Goal: Information Seeking & Learning: Learn about a topic

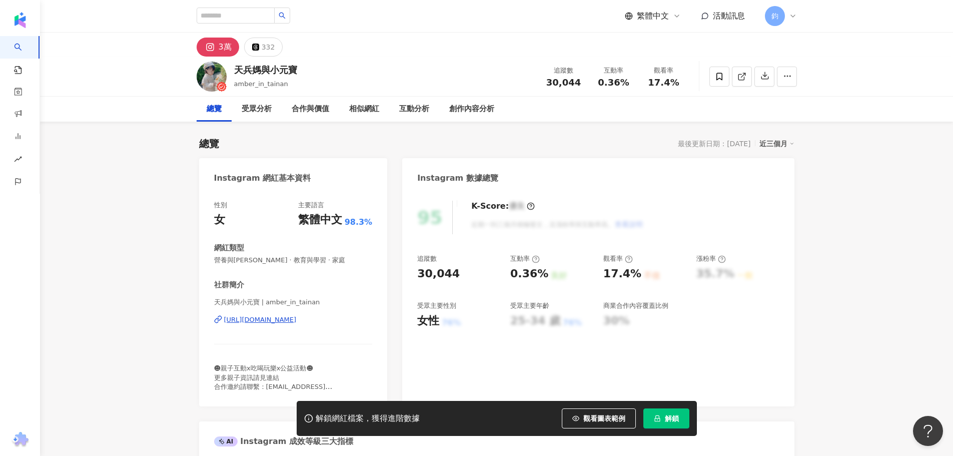
click at [297, 322] on div "https://www.instagram.com/amber_in_tainan/" at bounding box center [260, 319] width 73 height 9
drag, startPoint x: 227, startPoint y: 48, endPoint x: 244, endPoint y: 53, distance: 17.6
click at [227, 48] on div "3萬" at bounding box center [225, 47] width 13 height 14
click at [267, 48] on div "332" at bounding box center [269, 47] width 14 height 14
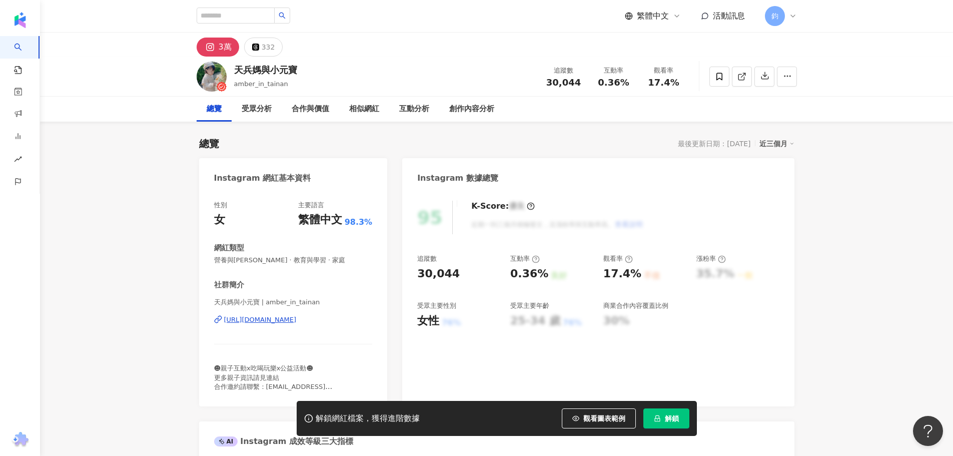
click at [223, 46] on div "3萬" at bounding box center [225, 47] width 13 height 14
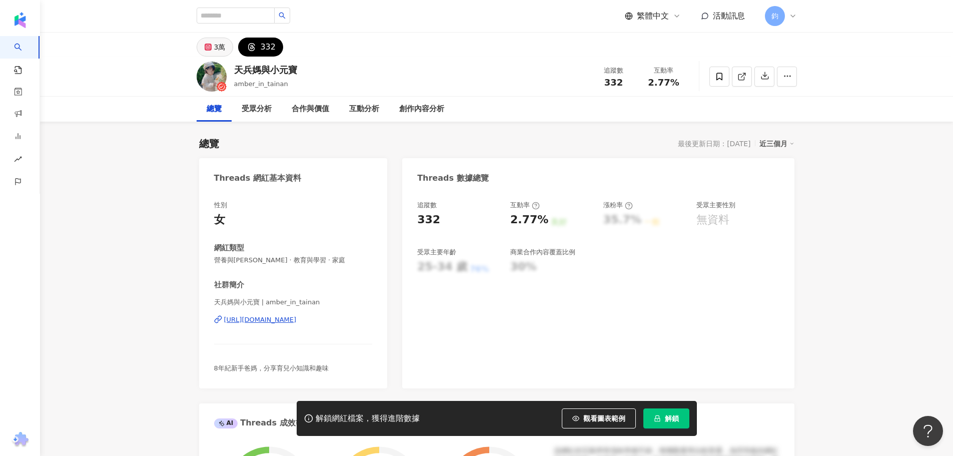
click at [208, 46] on icon at bounding box center [208, 47] width 4 height 4
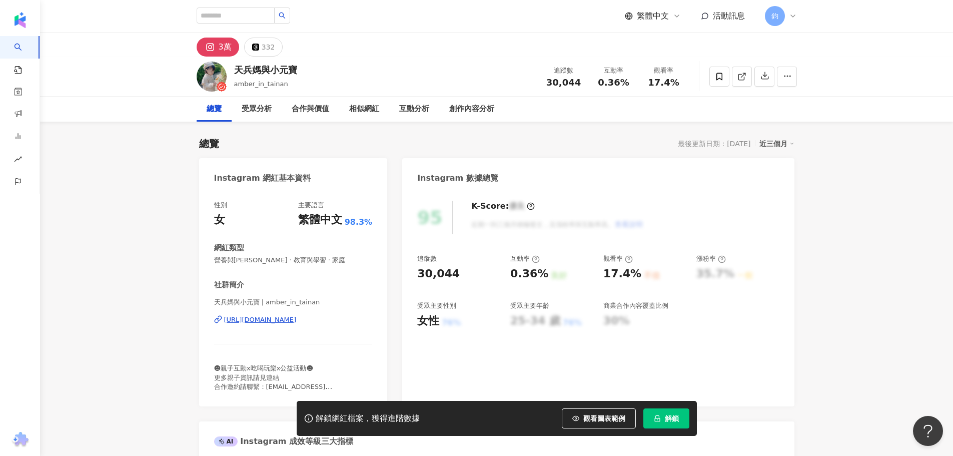
click at [234, 48] on button "3萬" at bounding box center [218, 47] width 43 height 19
drag, startPoint x: 295, startPoint y: 129, endPoint x: 302, endPoint y: 174, distance: 45.1
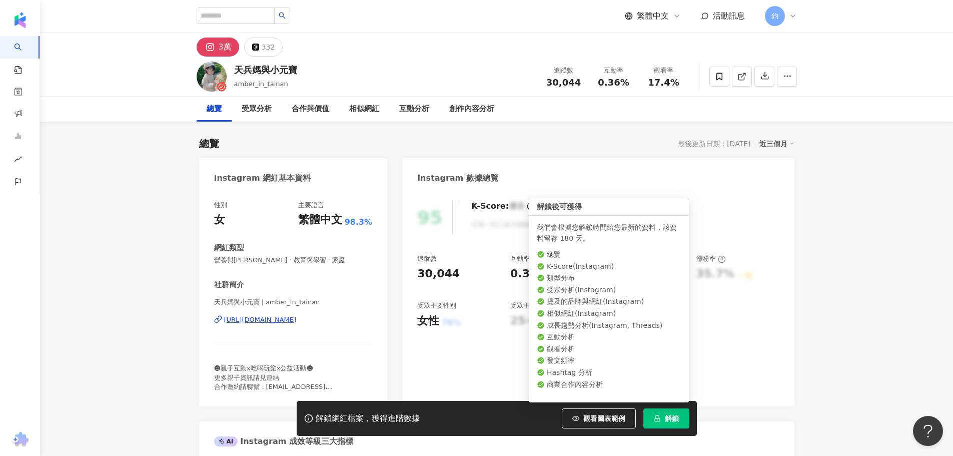
click at [661, 416] on button "解鎖" at bounding box center [666, 418] width 46 height 20
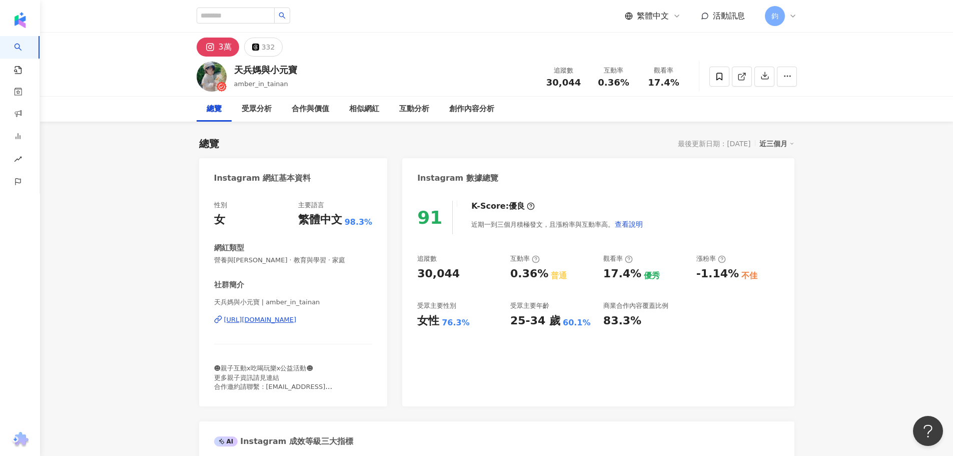
drag, startPoint x: 939, startPoint y: 267, endPoint x: 832, endPoint y: 271, distance: 107.1
drag, startPoint x: 302, startPoint y: 69, endPoint x: 234, endPoint y: 62, distance: 68.8
click at [234, 62] on div "天兵媽與小元寶 amber_in_tainan 追蹤數 30,044 互動率 0.36% 觀看率 17.4%" at bounding box center [497, 77] width 640 height 40
copy div "天兵媽與小元寶"
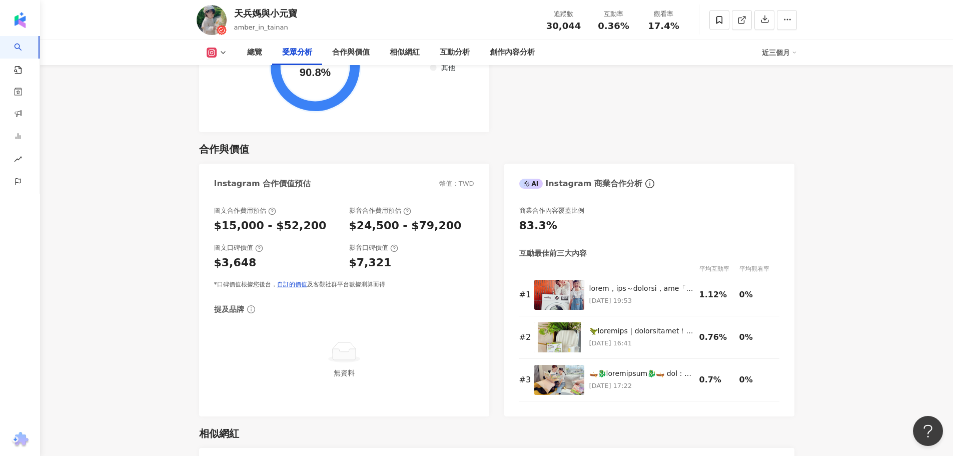
scroll to position [1400, 0]
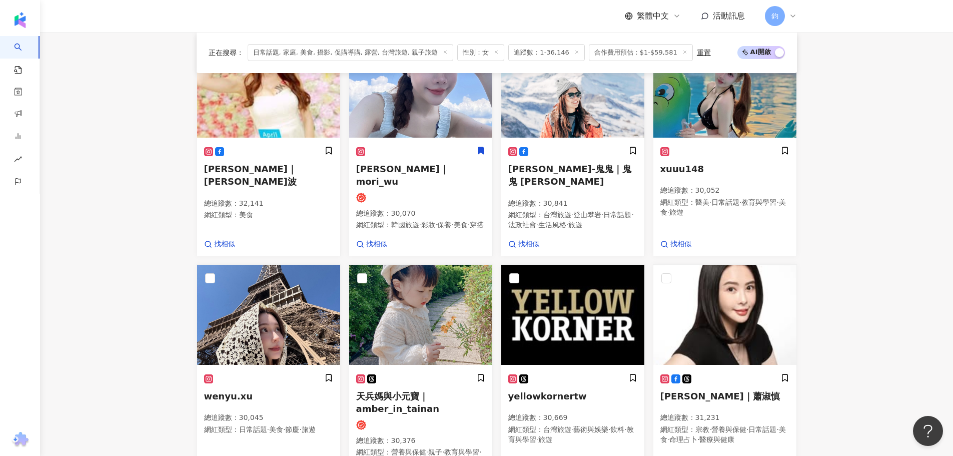
scroll to position [458, 0]
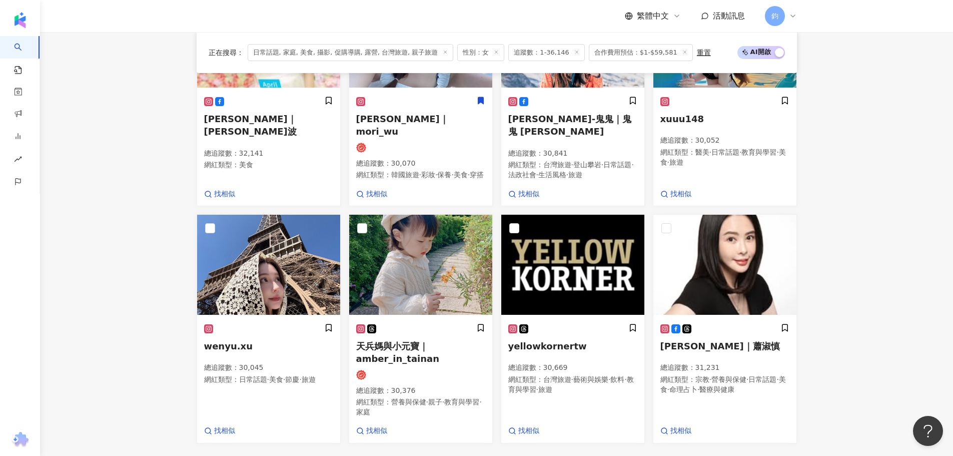
click at [872, 234] on main "不分平台 台灣 搜尋 您可能感興趣： 依然[PERSON_NAME] [PERSON_NAME] 類型 性別 追蹤數 互動率 觀看率 合作費用預估 更多篩選 …" at bounding box center [496, 136] width 913 height 1125
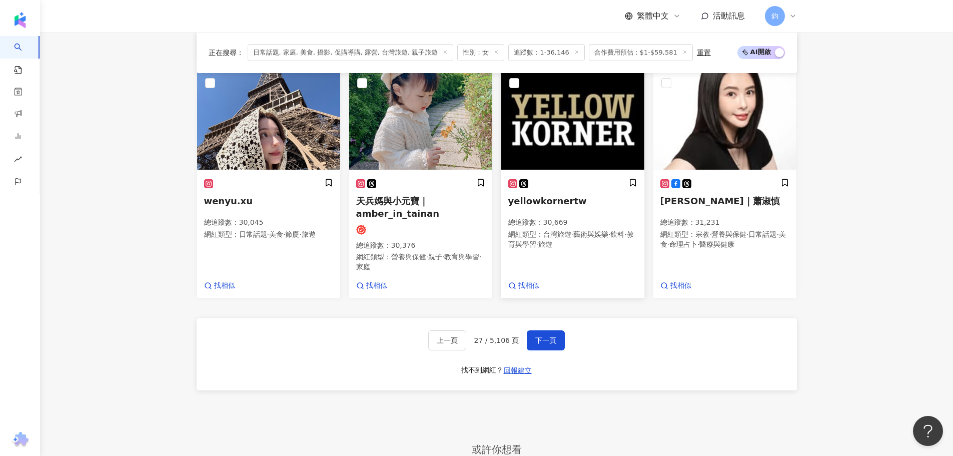
scroll to position [608, 0]
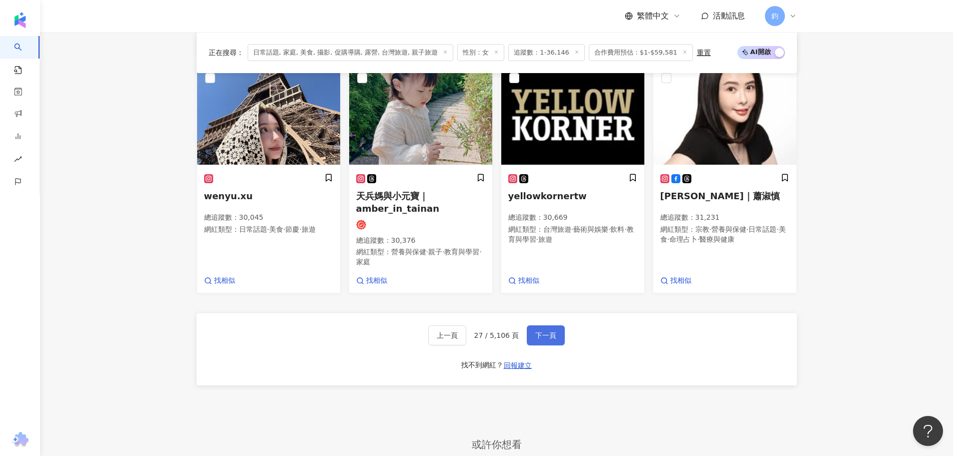
click at [544, 331] on span "下一頁" at bounding box center [545, 335] width 21 height 8
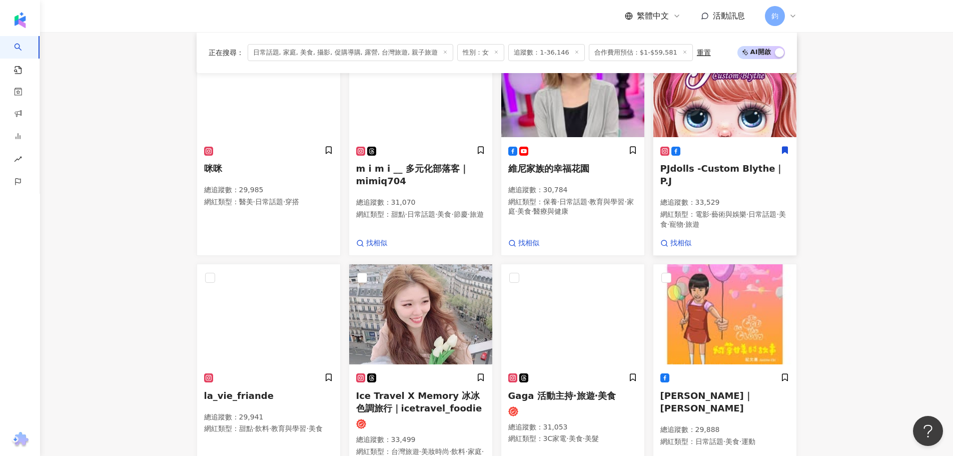
scroll to position [600, 0]
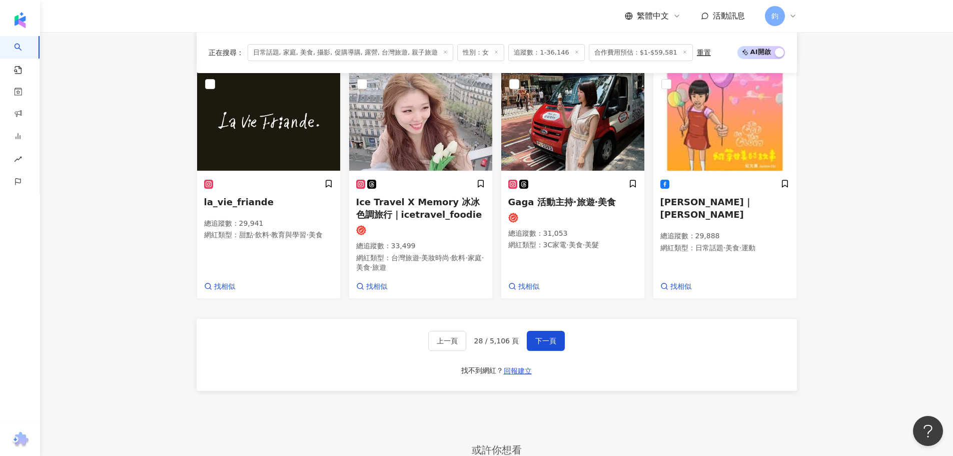
click at [665, 401] on div "我的九州歐伊細之旅 總追蹤數 ： 30,014 網紅類型 ： 台灣旅遊 · 甜點 · 美食 · 旅遊 蓁蓁炸廚房 總追蹤數 ： 30,009 網紅類型 ： 美…" at bounding box center [497, 27] width 600 height 817
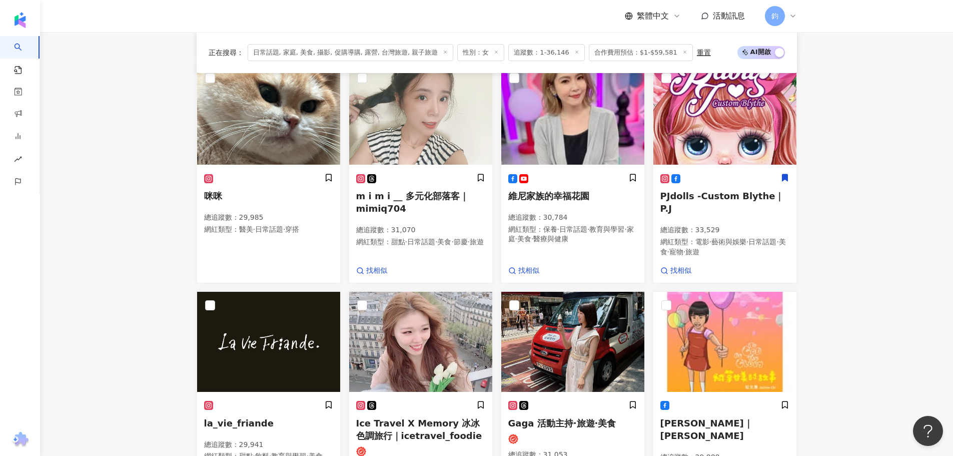
scroll to position [729, 0]
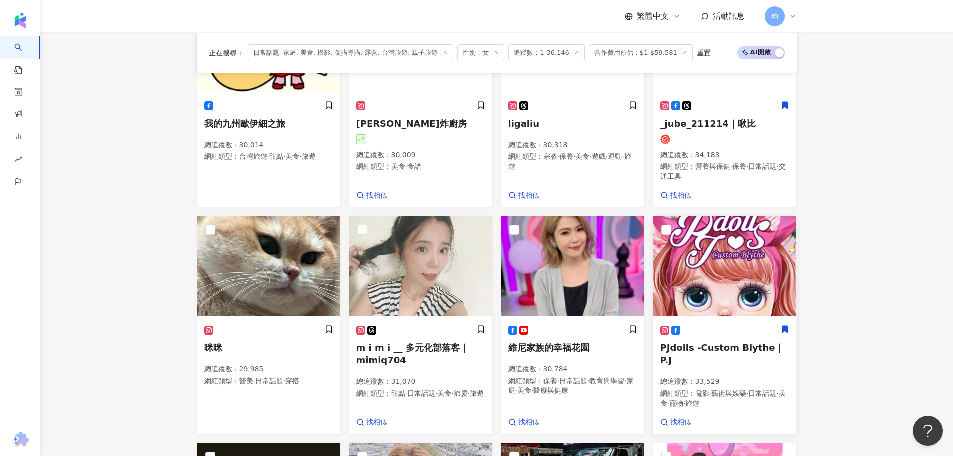
scroll to position [329, 0]
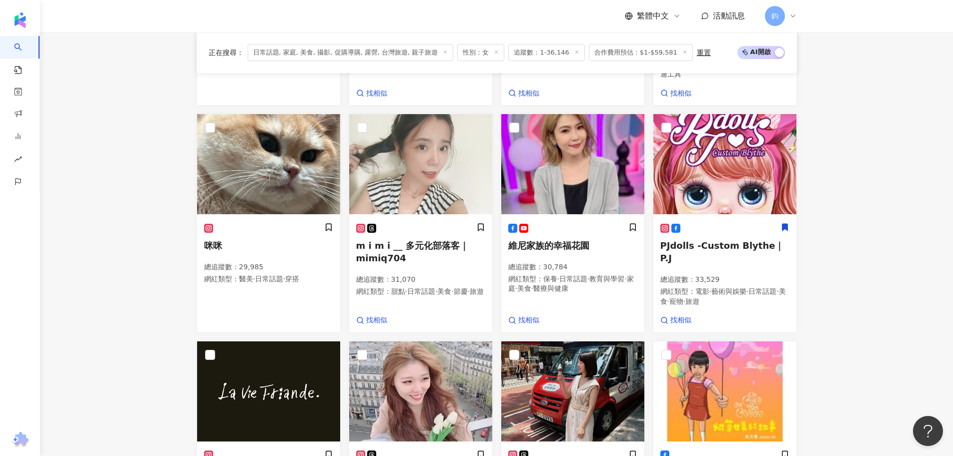
click at [133, 361] on main "不分平台 台灣 搜尋 您可能感興趣： 依然范特西 林俊傑 類型 性別 追蹤數 互動率 觀看率 合作費用預估 更多篩選 搜尋指引 AI 開啟 AI 關閉 AI …" at bounding box center [496, 264] width 913 height 1122
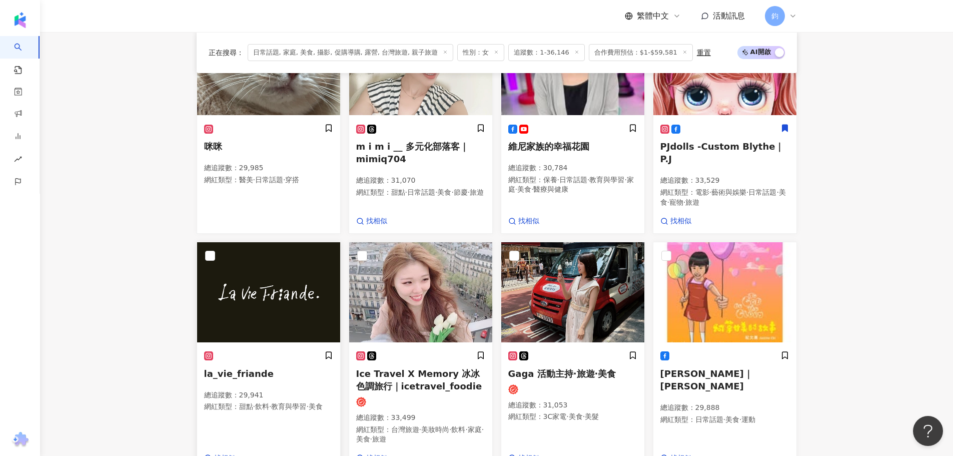
scroll to position [429, 0]
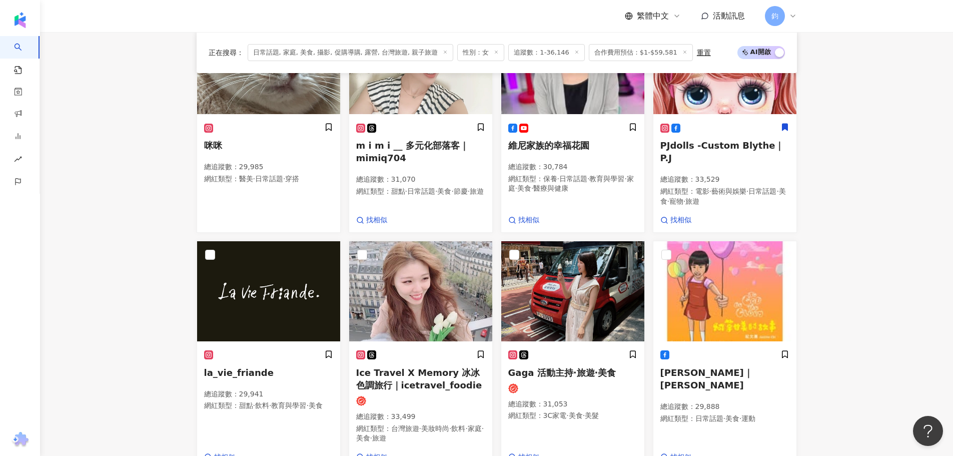
click at [870, 199] on main "不分平台 台灣 搜尋 您可能感興趣： 依然范特西 林俊傑 類型 性別 追蹤數 互動率 觀看率 合作費用預估 更多篩選 搜尋指引 AI 開啟 AI 關閉 AI …" at bounding box center [496, 164] width 913 height 1122
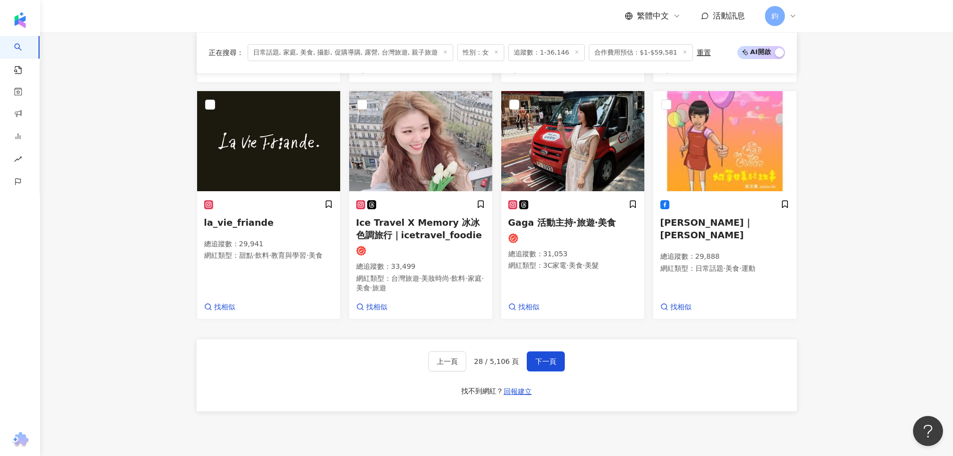
click at [825, 230] on main "不分平台 台灣 搜尋 您可能感興趣： 依然范特西 林俊傑 類型 性別 追蹤數 互動率 觀看率 合作費用預估 更多篩選 搜尋指引 AI 開啟 AI 關閉 AI …" at bounding box center [496, 14] width 913 height 1122
click at [545, 359] on span "下一頁" at bounding box center [545, 361] width 21 height 8
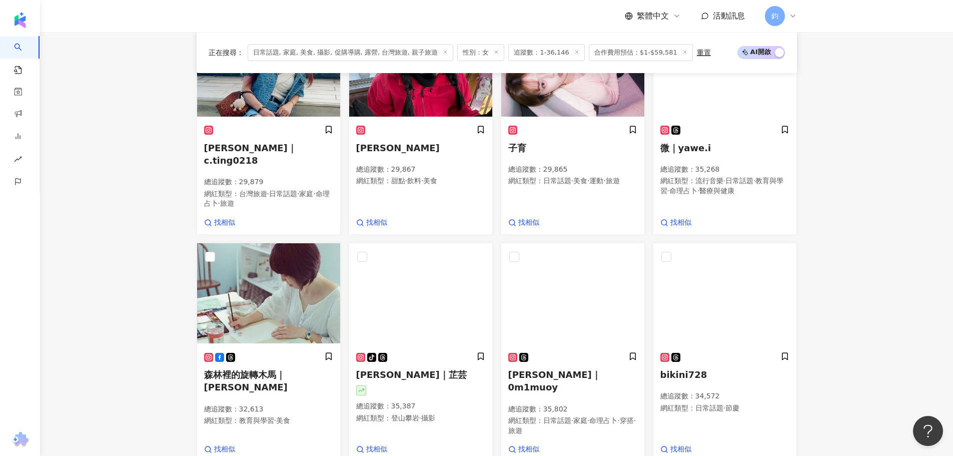
scroll to position [179, 0]
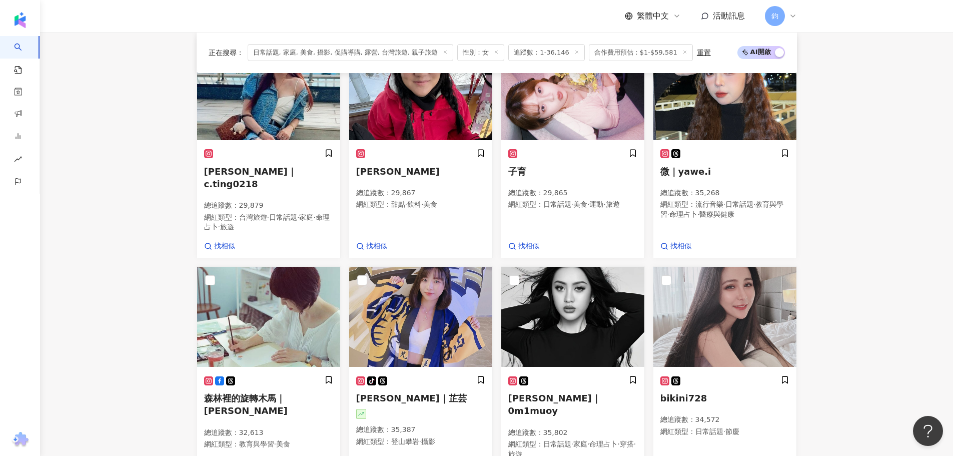
click at [884, 177] on main "不分平台 台灣 搜尋 您可能感興趣： 依然范特西 林俊傑 類型 性別 追蹤數 互動率 觀看率 合作費用預估 更多篩選 搜尋指引 AI 開啟 AI 關閉 AI …" at bounding box center [496, 405] width 913 height 1105
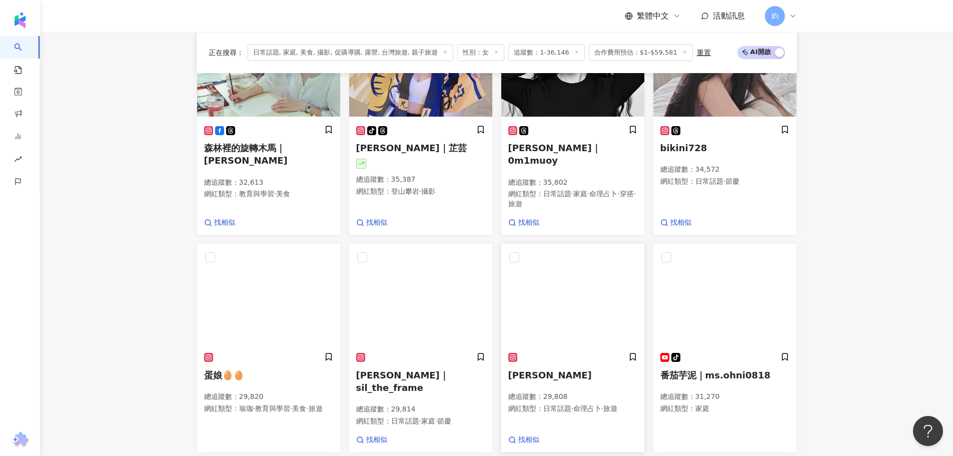
scroll to position [479, 0]
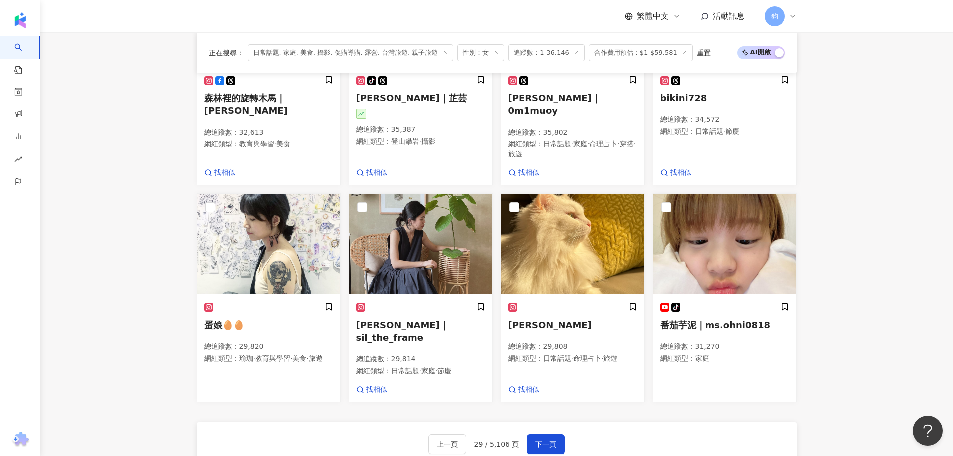
click at [899, 119] on main "不分平台 台灣 搜尋 您可能感興趣： 依然范特西 林俊傑 類型 性別 追蹤數 互動率 觀看率 合作費用預估 更多篩選 搜尋指引 AI 開啟 AI 關閉 AI …" at bounding box center [496, 105] width 913 height 1105
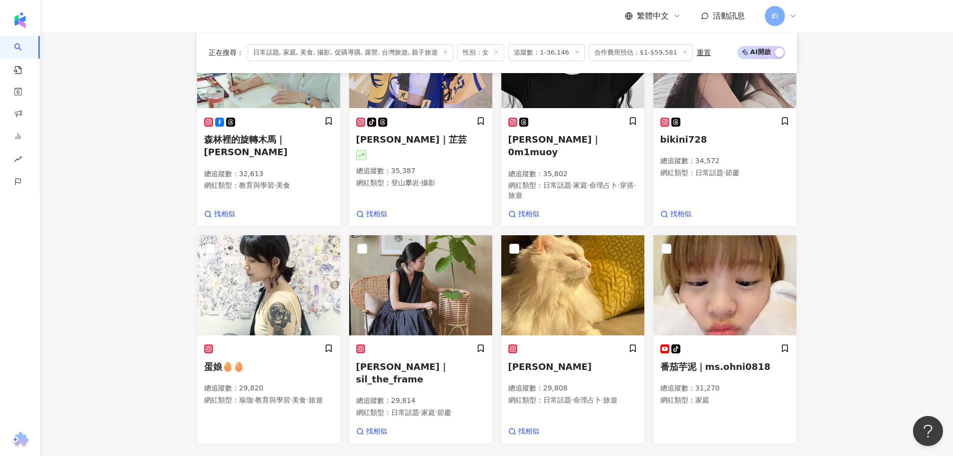
scroll to position [579, 0]
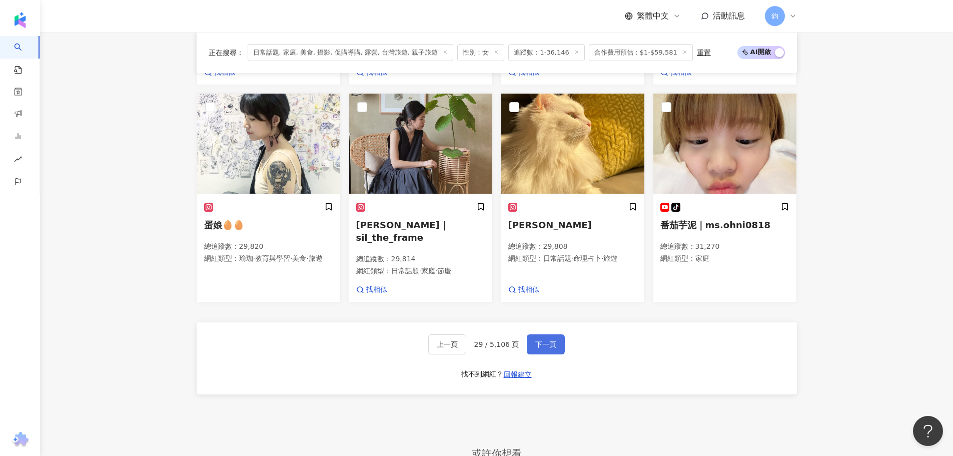
click at [552, 340] on span "下一頁" at bounding box center [545, 344] width 21 height 8
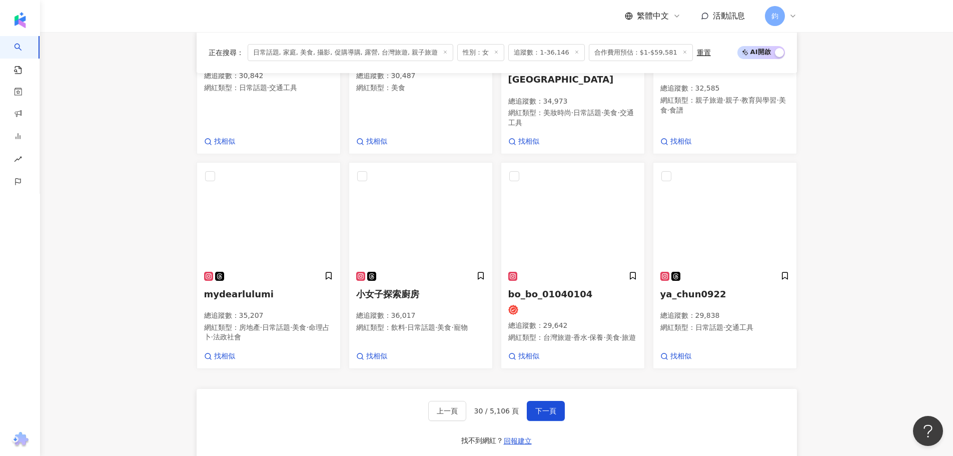
scroll to position [629, 0]
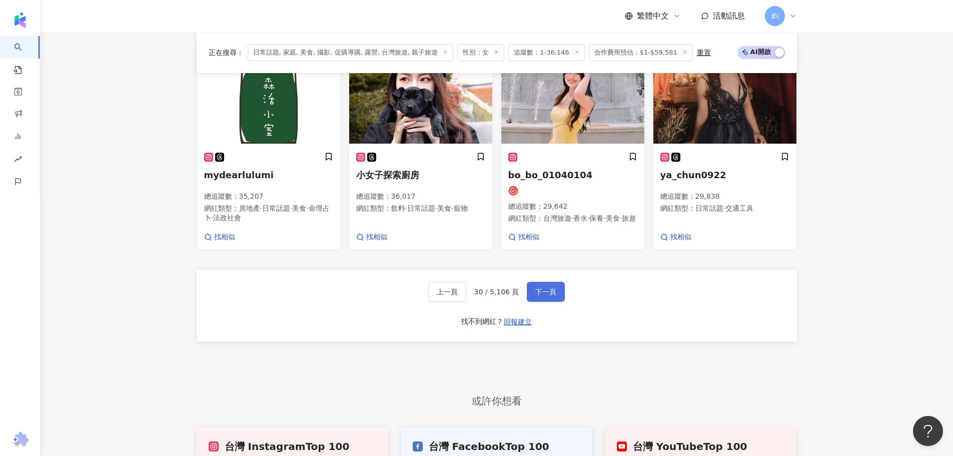
click at [551, 288] on span "下一頁" at bounding box center [545, 292] width 21 height 8
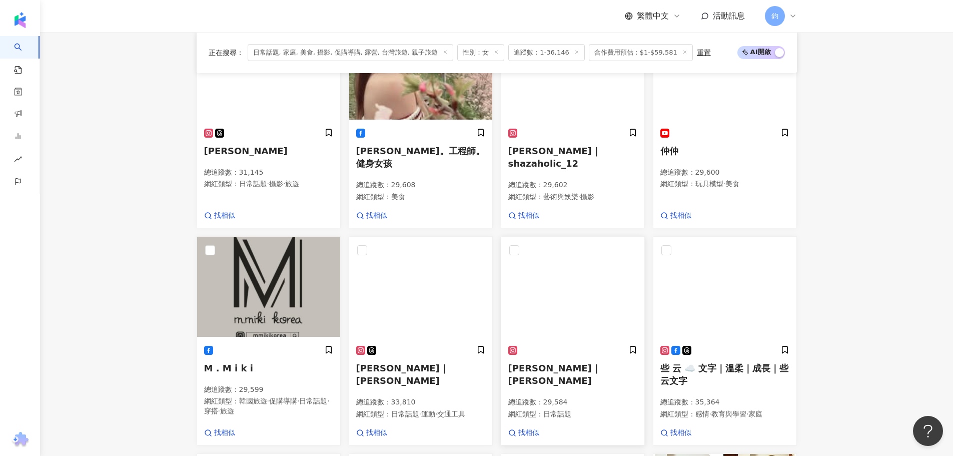
scroll to position [200, 0]
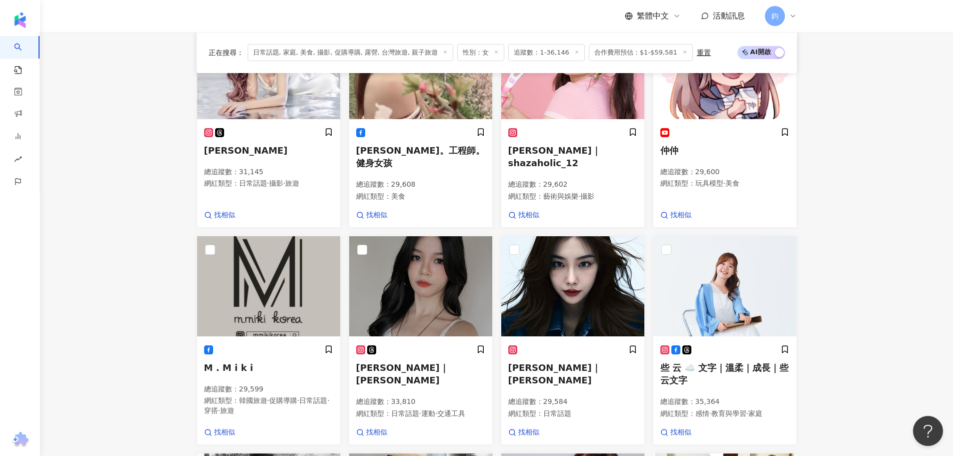
drag, startPoint x: 887, startPoint y: 161, endPoint x: 887, endPoint y: 172, distance: 10.5
click at [887, 161] on main "不分平台 台灣 搜尋 您可能感興趣： 依然范特西 林俊傑 類型 性別 追蹤數 互動率 觀看率 合作費用預估 更多篩選 搜尋指引 AI 開啟 AI 關閉 AI …" at bounding box center [496, 374] width 913 height 1085
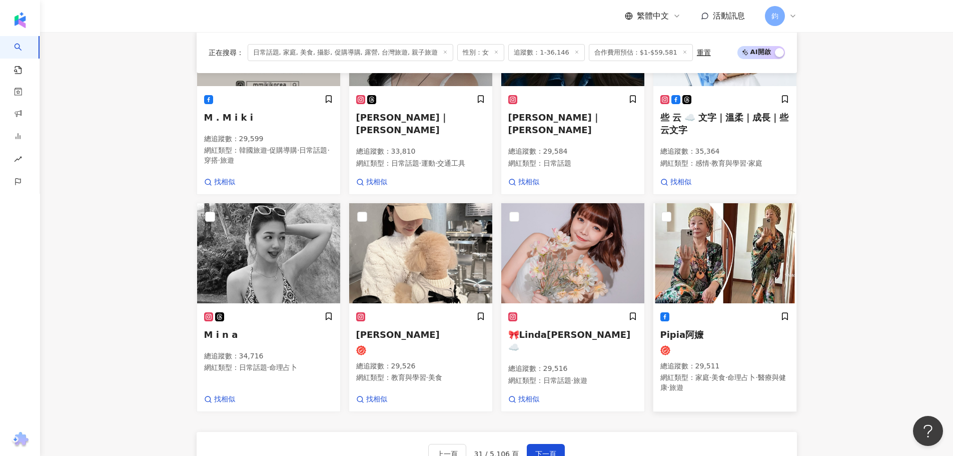
scroll to position [500, 0]
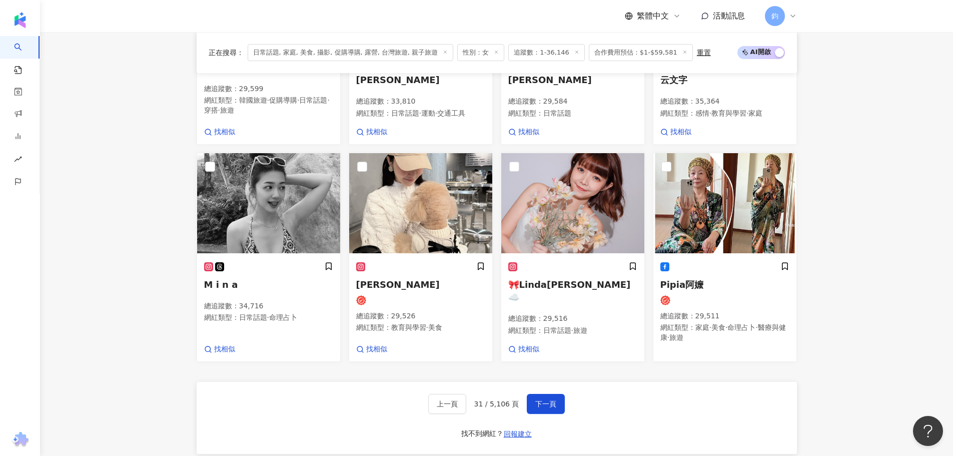
click at [868, 177] on main "不分平台 台灣 搜尋 您可能感興趣： 依然范特西 林俊傑 類型 性別 追蹤數 互動率 觀看率 合作費用預估 更多篩選 搜尋指引 AI 開啟 AI 關閉 AI …" at bounding box center [496, 74] width 913 height 1085
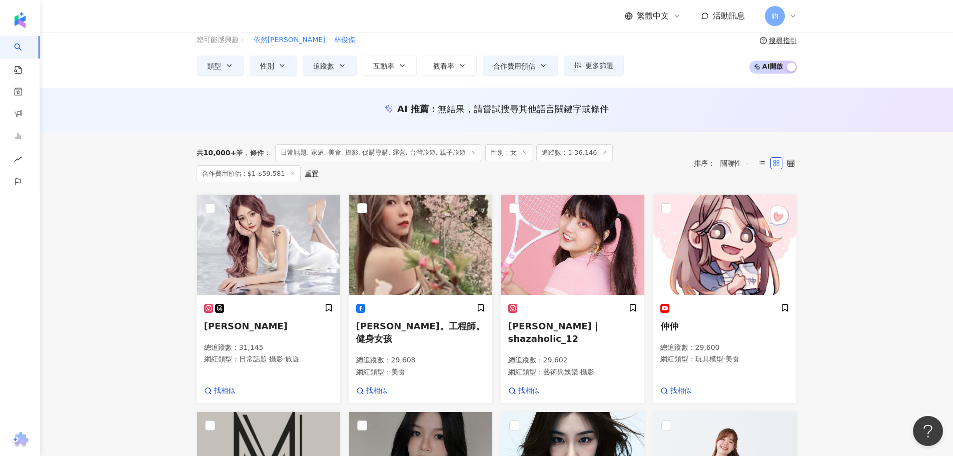
scroll to position [0, 0]
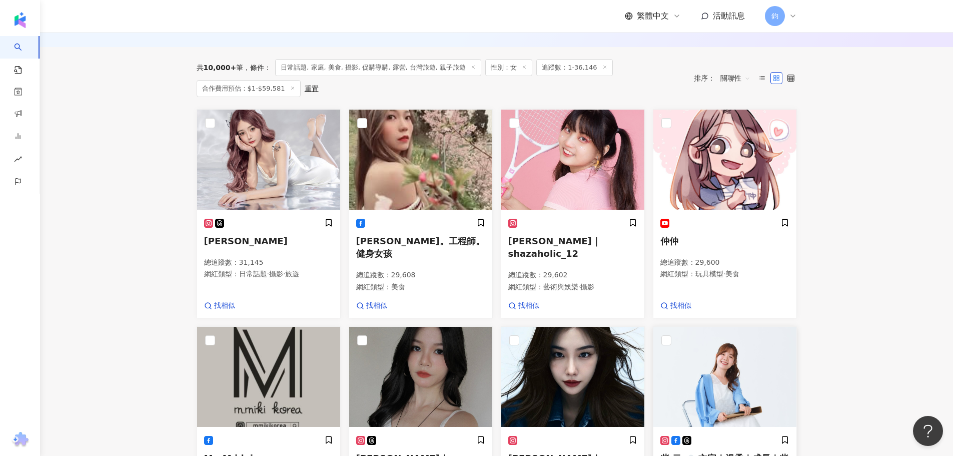
scroll to position [229, 0]
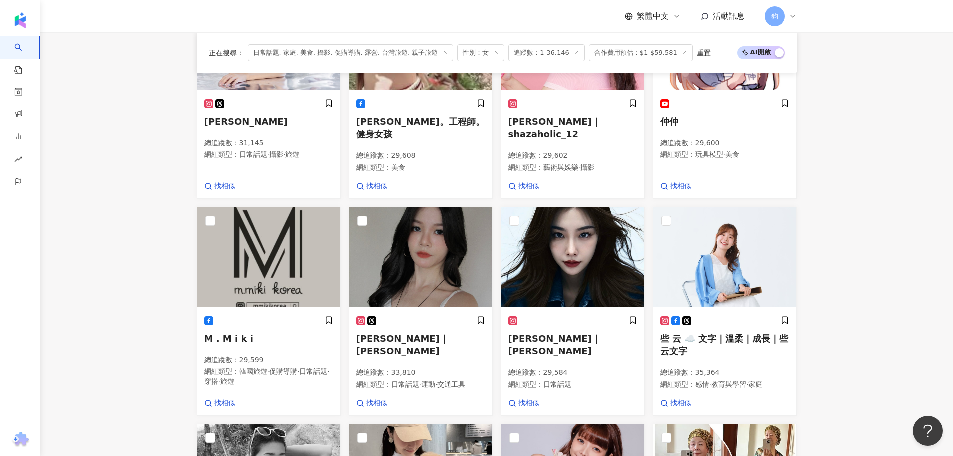
click at [943, 208] on main "不分平台 台灣 搜尋 您可能感興趣： 依然范特西 林俊傑 類型 性別 追蹤數 互動率 觀看率 合作費用預估 更多篩選 搜尋指引 AI 開啟 AI 關閉 AI …" at bounding box center [496, 345] width 913 height 1085
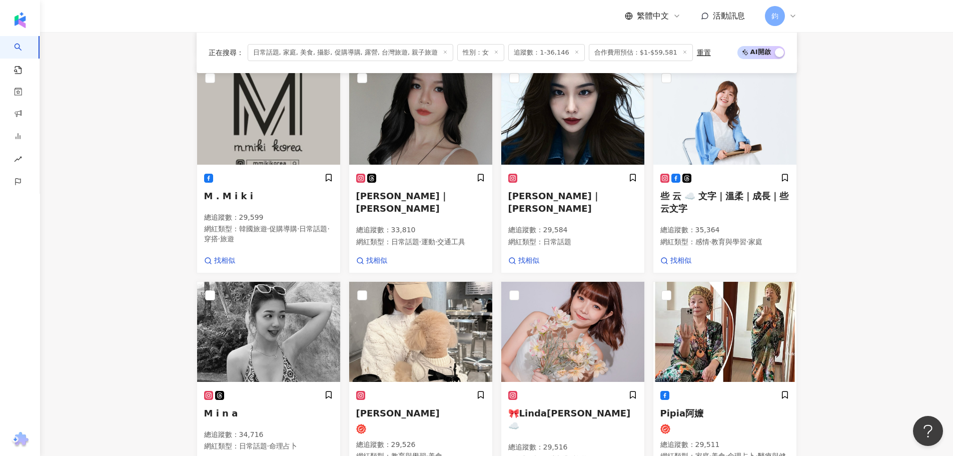
scroll to position [579, 0]
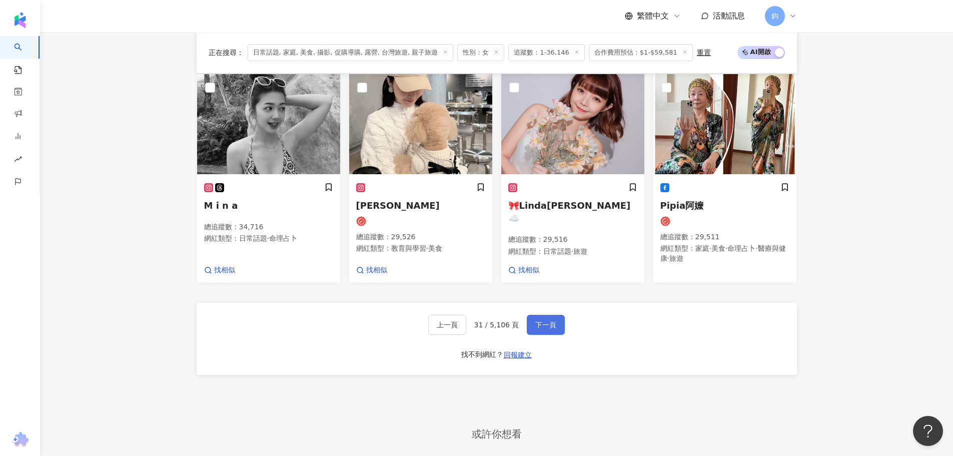
click at [539, 321] on span "下一頁" at bounding box center [545, 325] width 21 height 8
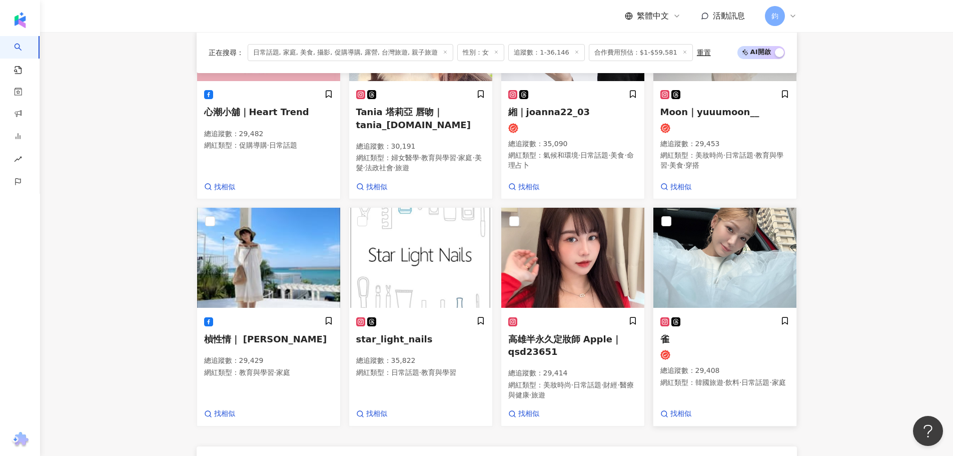
scroll to position [484, 0]
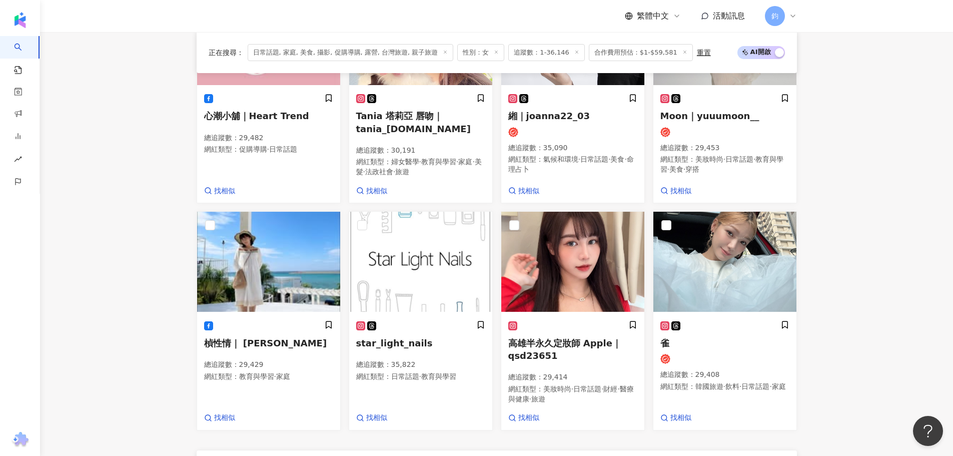
click at [857, 150] on main "不分平台 台灣 搜尋 您可能感興趣： 依然范特西 林俊傑 類型 性別 追蹤數 互動率 觀看率 合作費用預估 更多篩選 搜尋指引 AI 開啟 AI 關閉 AI …" at bounding box center [496, 116] width 913 height 1137
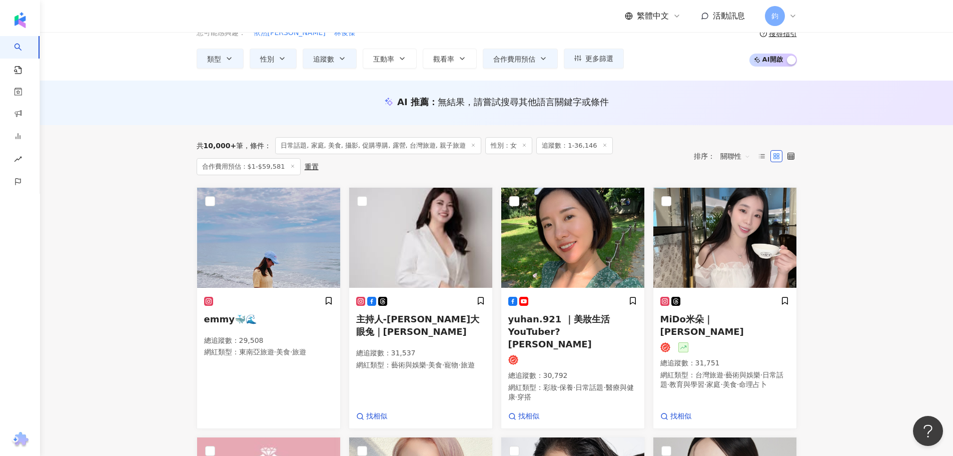
scroll to position [0, 0]
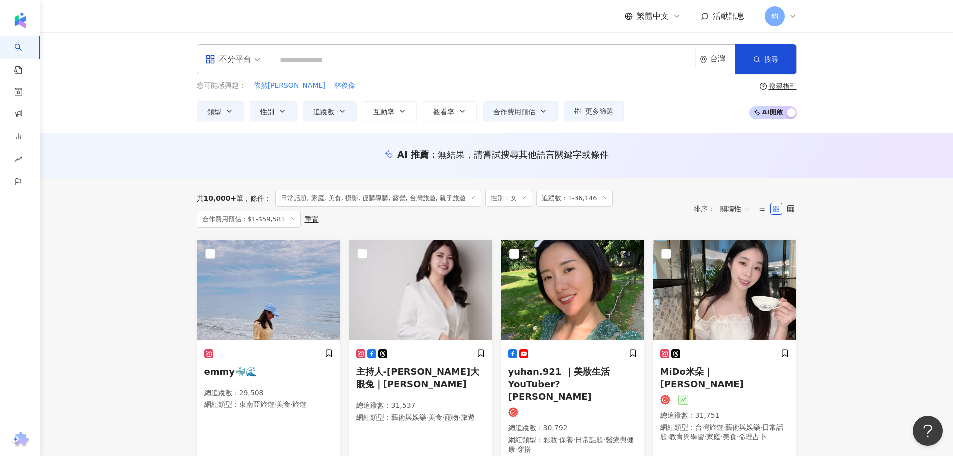
click at [254, 220] on span "合作費用預估：$1-$59,581" at bounding box center [249, 219] width 104 height 17
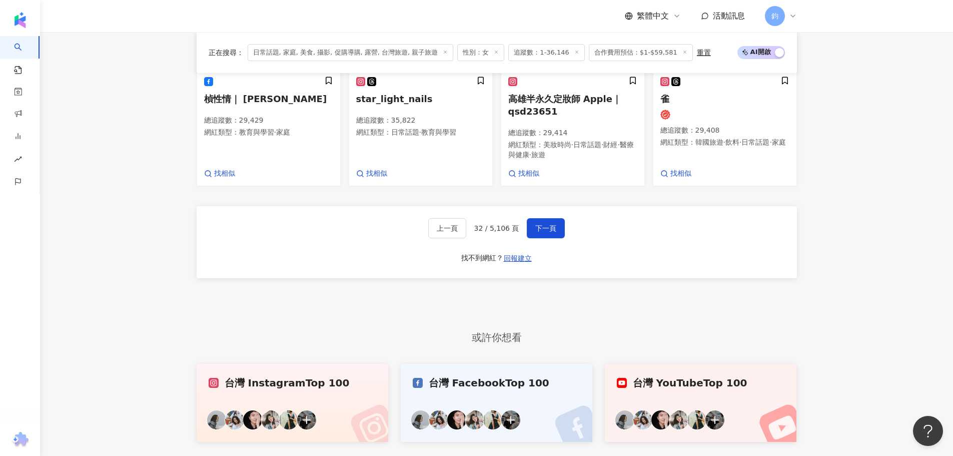
scroll to position [729, 0]
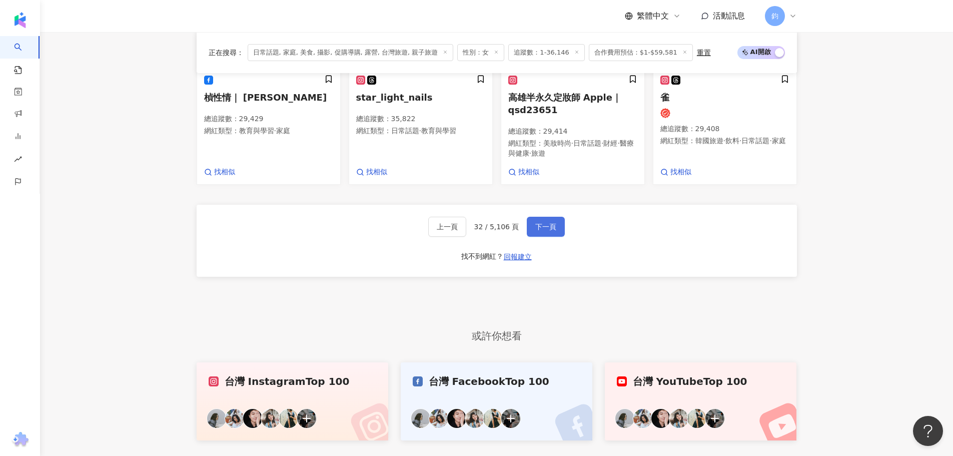
click at [556, 217] on button "下一頁" at bounding box center [546, 227] width 38 height 20
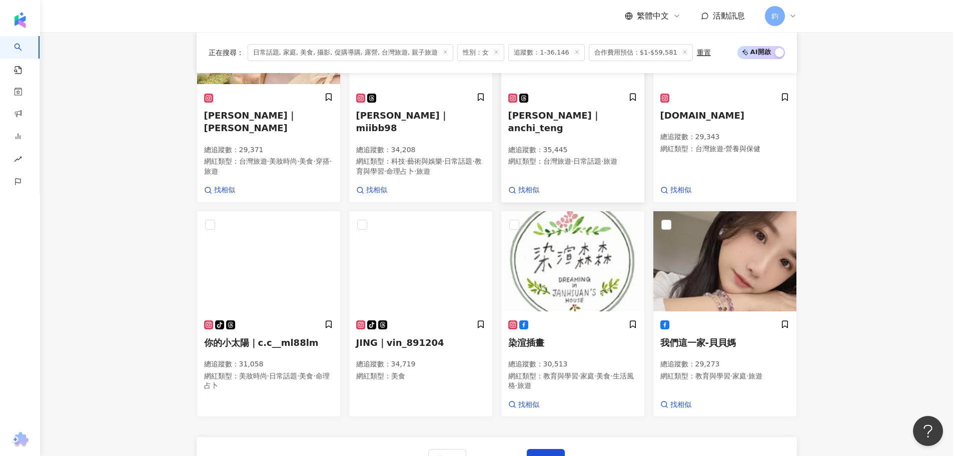
scroll to position [561, 0]
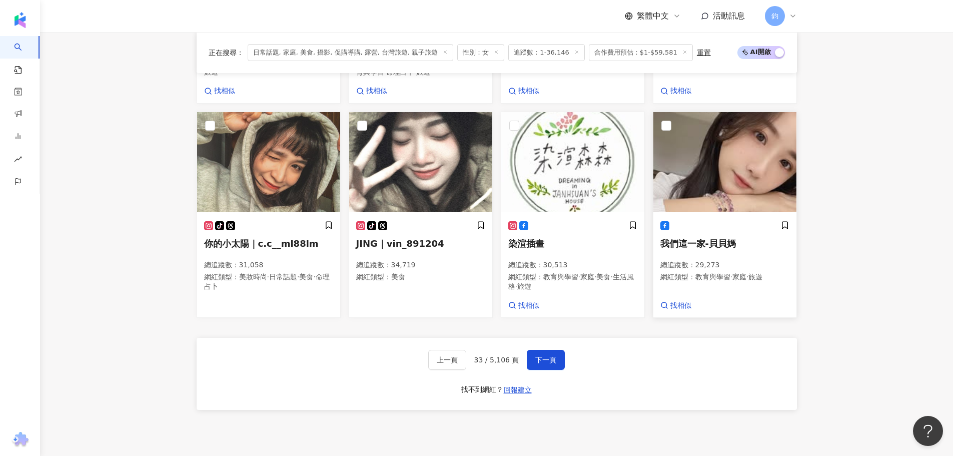
click at [730, 238] on span "我們這一家-貝貝媽" at bounding box center [698, 243] width 76 height 11
click at [546, 356] on span "下一頁" at bounding box center [545, 360] width 21 height 8
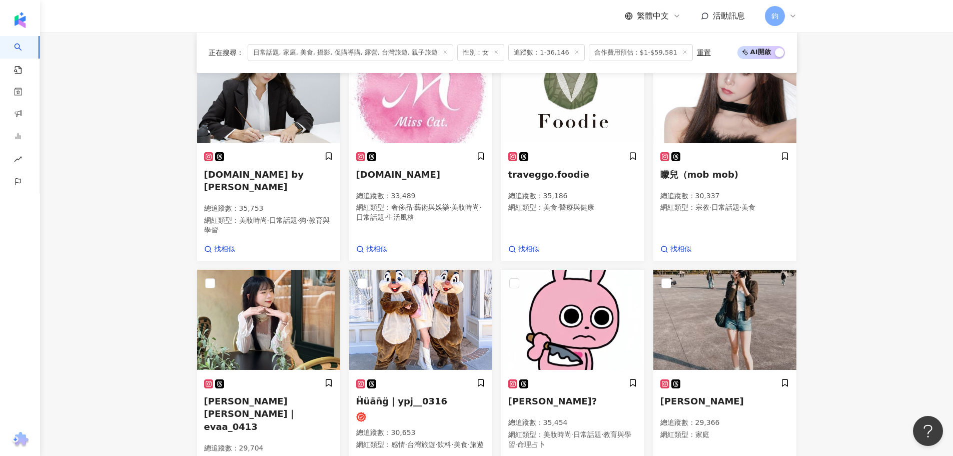
scroll to position [179, 0]
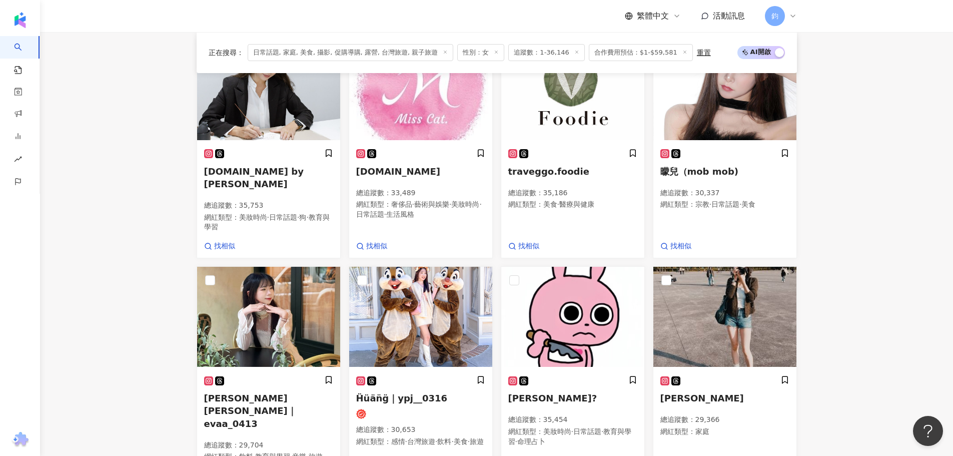
click at [133, 226] on main "不分平台 台灣 搜尋 您可能感興趣： 依然范特西 林俊傑 類型 性別 追蹤數 互動率 觀看率 合作費用預估 更多篩選 搜尋指引 AI 開啟 AI 關閉 AI …" at bounding box center [496, 417] width 913 height 1128
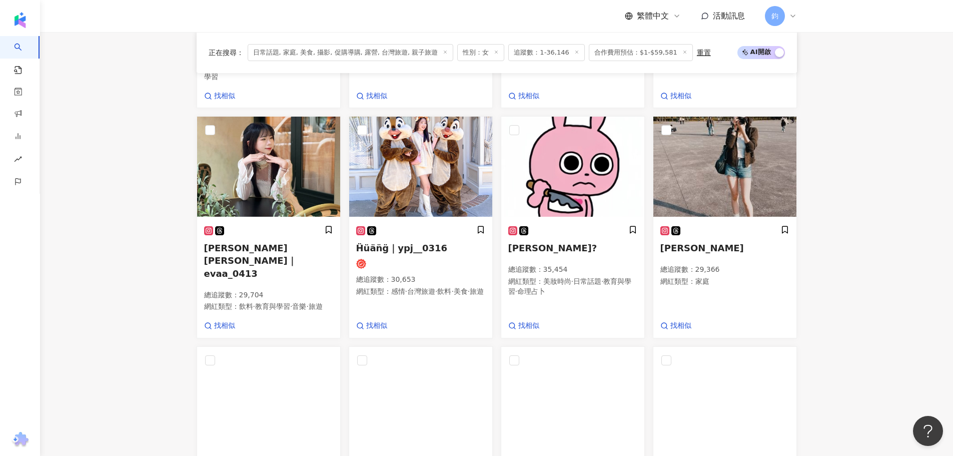
scroll to position [529, 0]
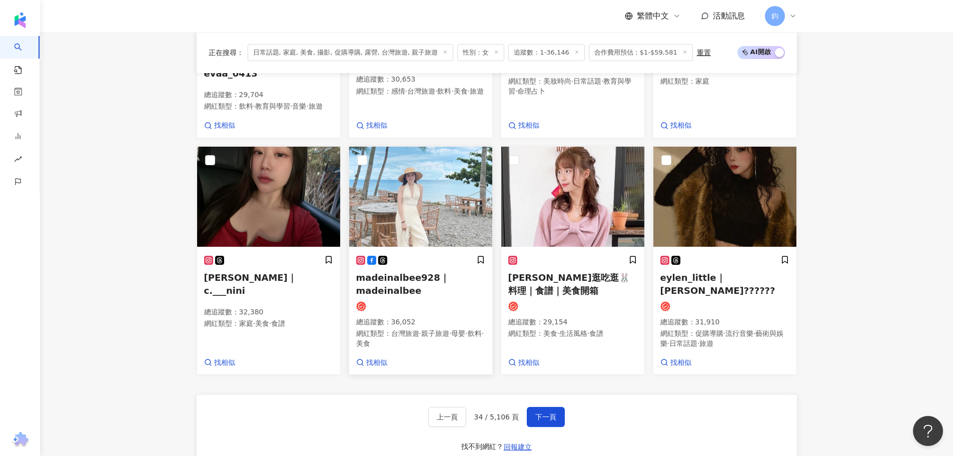
click at [380, 175] on img at bounding box center [420, 197] width 143 height 100
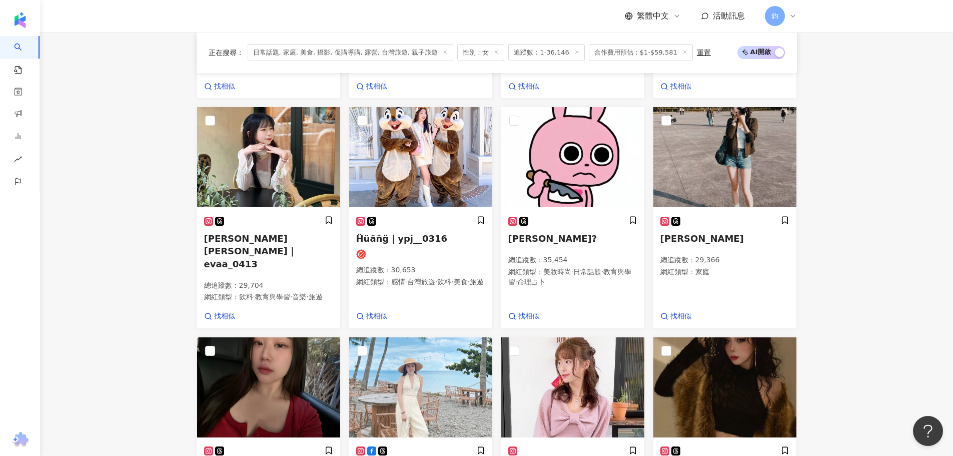
scroll to position [329, 0]
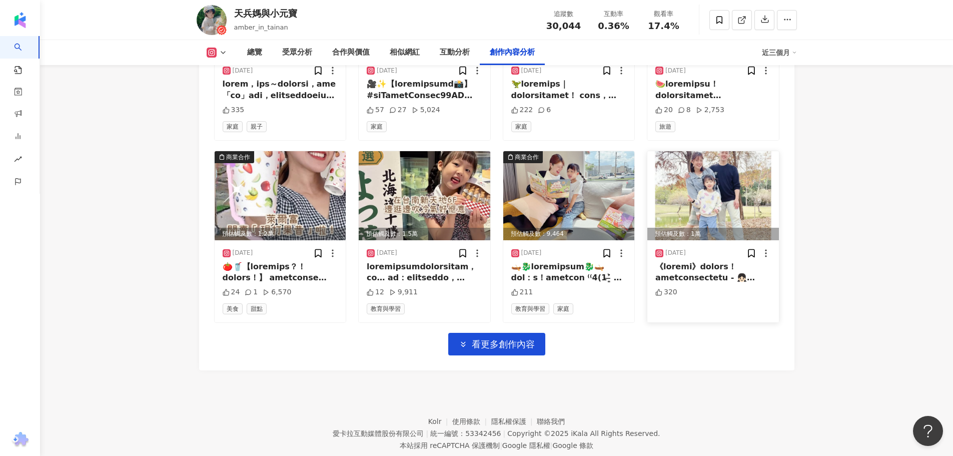
scroll to position [3467, 0]
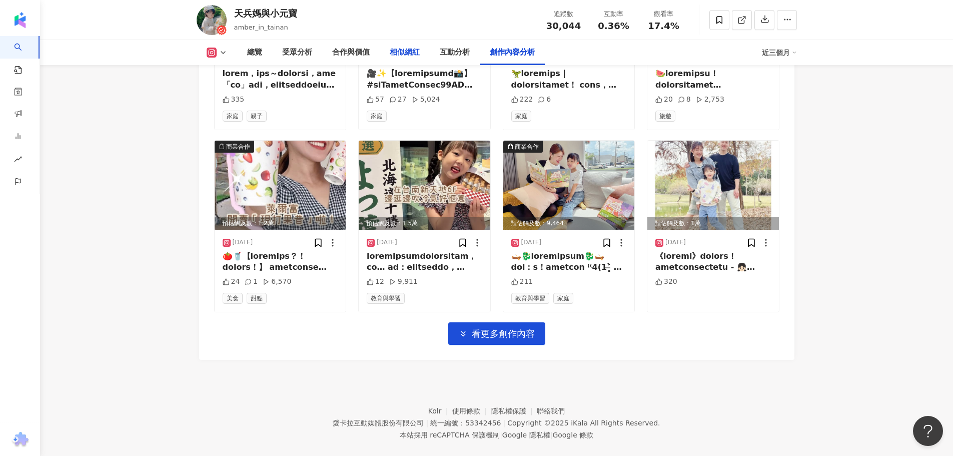
click at [395, 51] on div "相似網紅" at bounding box center [405, 53] width 30 height 12
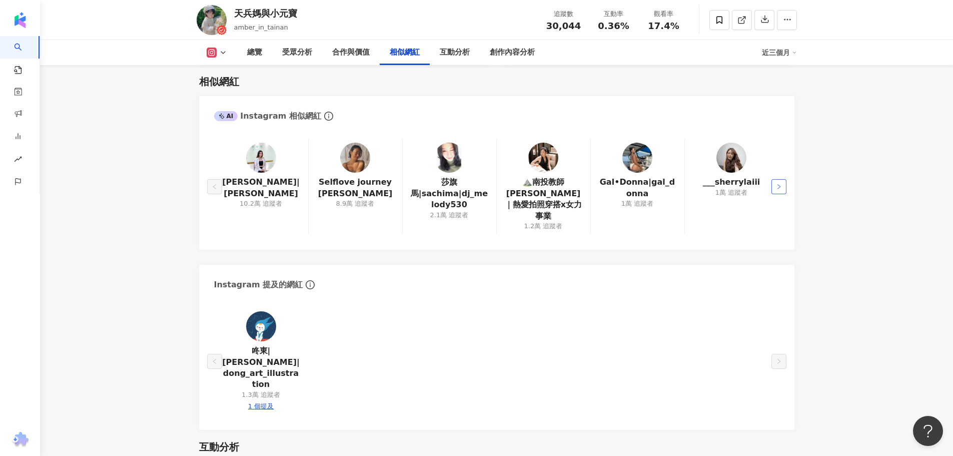
click at [781, 184] on icon "right" at bounding box center [779, 187] width 6 height 6
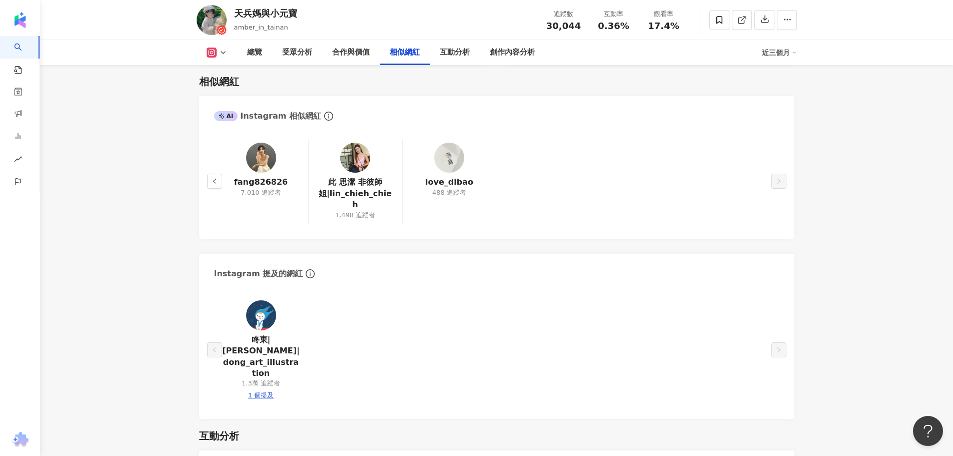
click at [225, 175] on div "fang826826 7,010 追蹤者" at bounding box center [261, 181] width 94 height 85
click at [212, 178] on icon "left" at bounding box center [215, 181] width 6 height 6
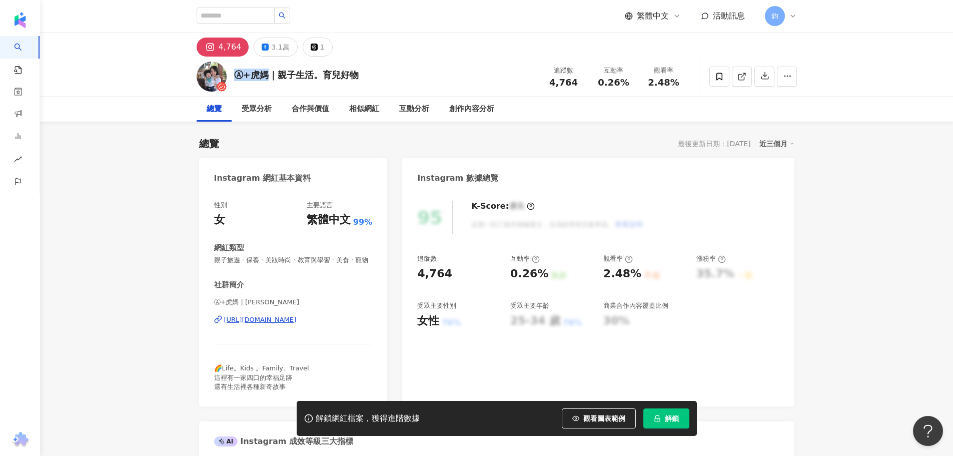
drag, startPoint x: 233, startPoint y: 74, endPoint x: 267, endPoint y: 80, distance: 34.1
click at [267, 80] on div "Ⓐ+虎媽｜親子生活。育兒好物 追蹤數 4,764 互動率 0.26% 觀看率 2.48%" at bounding box center [497, 77] width 640 height 40
copy div "Ⓐ+虎媽"
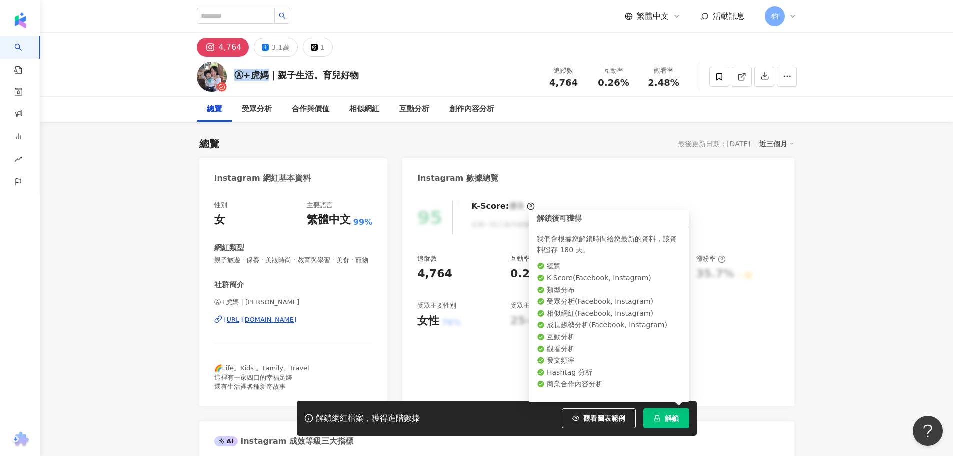
click at [669, 423] on button "解鎖" at bounding box center [666, 418] width 46 height 20
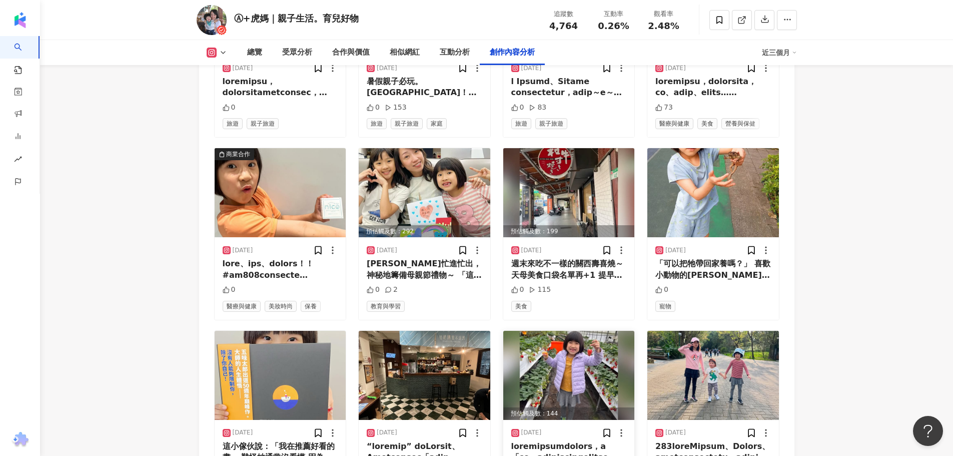
scroll to position [3486, 0]
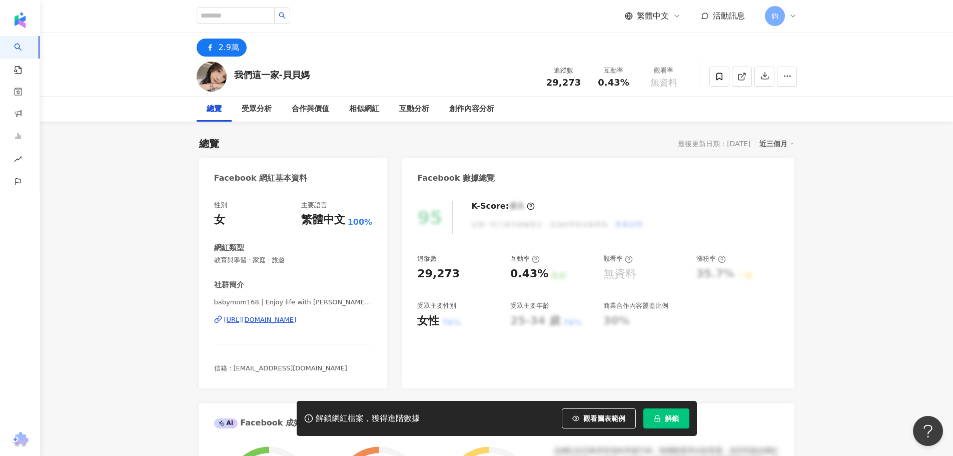
click at [280, 323] on div "https://www.facebook.com/244097065708792" at bounding box center [260, 319] width 73 height 9
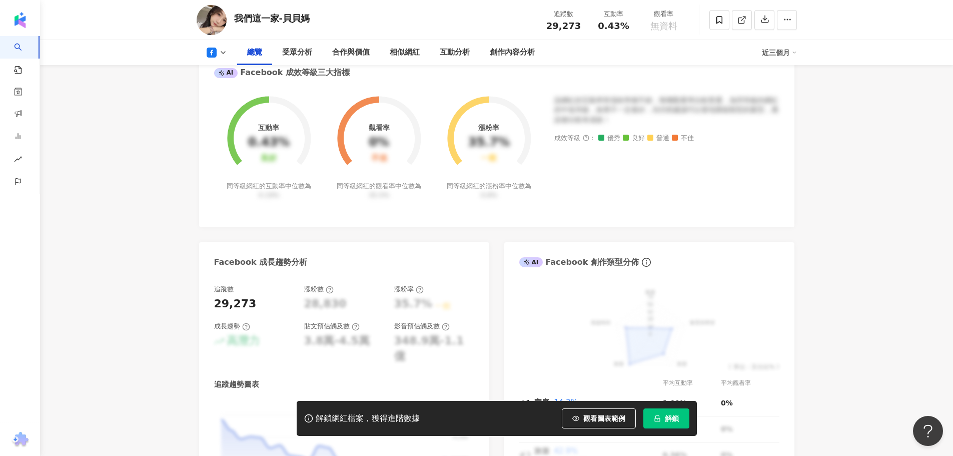
scroll to position [350, 0]
